Goal: Information Seeking & Learning: Learn about a topic

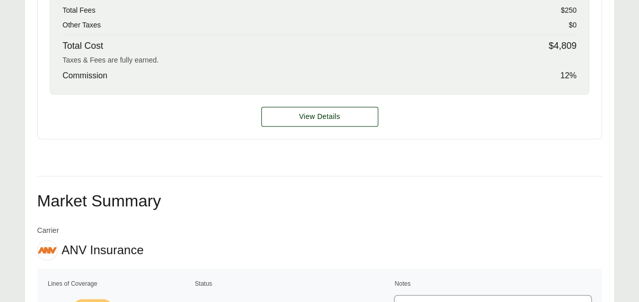
scroll to position [519, 0]
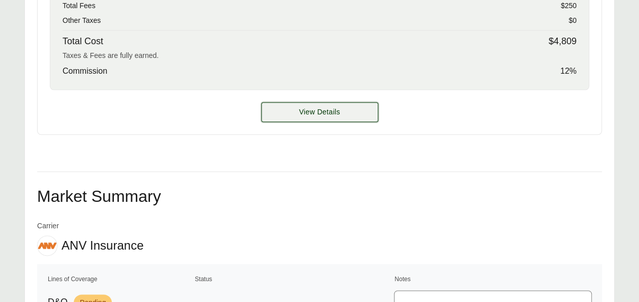
click at [347, 113] on button "View Details" at bounding box center [319, 112] width 117 height 20
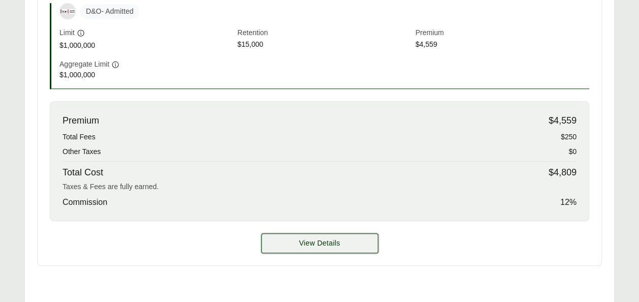
scroll to position [381, 0]
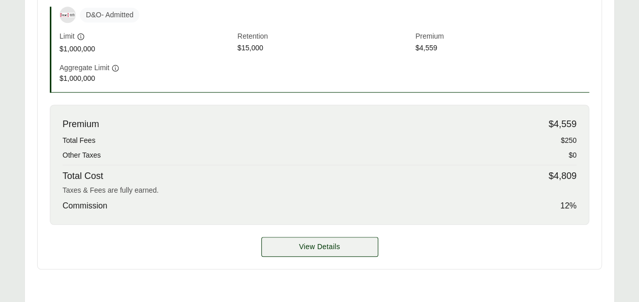
click at [301, 244] on span "View Details" at bounding box center [319, 246] width 41 height 11
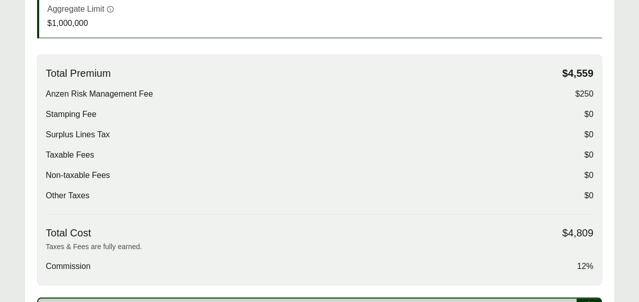
scroll to position [311, 0]
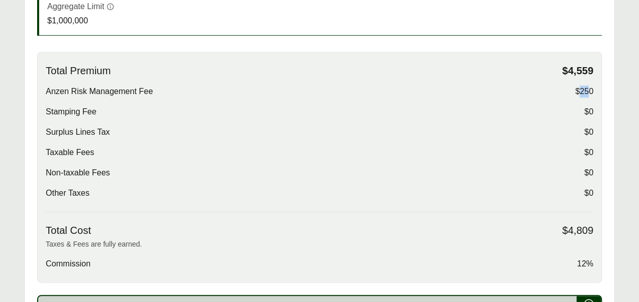
drag, startPoint x: 577, startPoint y: 87, endPoint x: 590, endPoint y: 91, distance: 13.5
click at [590, 91] on span "$250" at bounding box center [584, 91] width 18 height 12
drag, startPoint x: 590, startPoint y: 91, endPoint x: 541, endPoint y: 100, distance: 50.0
click at [541, 100] on div "Total Premium $4,559 Anzen Risk Management Fee $250 Stamping Fee $0 Surplus Lin…" at bounding box center [319, 138] width 547 height 147
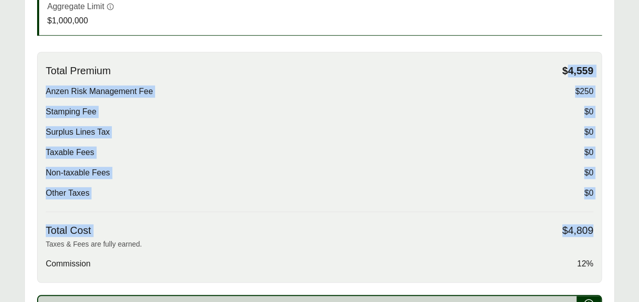
drag, startPoint x: 565, startPoint y: 72, endPoint x: 593, endPoint y: 227, distance: 157.5
click at [593, 227] on div "Total Premium $4,559 Anzen Risk Management Fee $250 Stamping Fee $0 Surplus Lin…" at bounding box center [319, 167] width 564 height 231
click at [468, 183] on div "Total Premium $4,559 Anzen Risk Management Fee $250 Stamping Fee $0 Surplus Lin…" at bounding box center [319, 138] width 547 height 147
